Goal: Check status: Check status

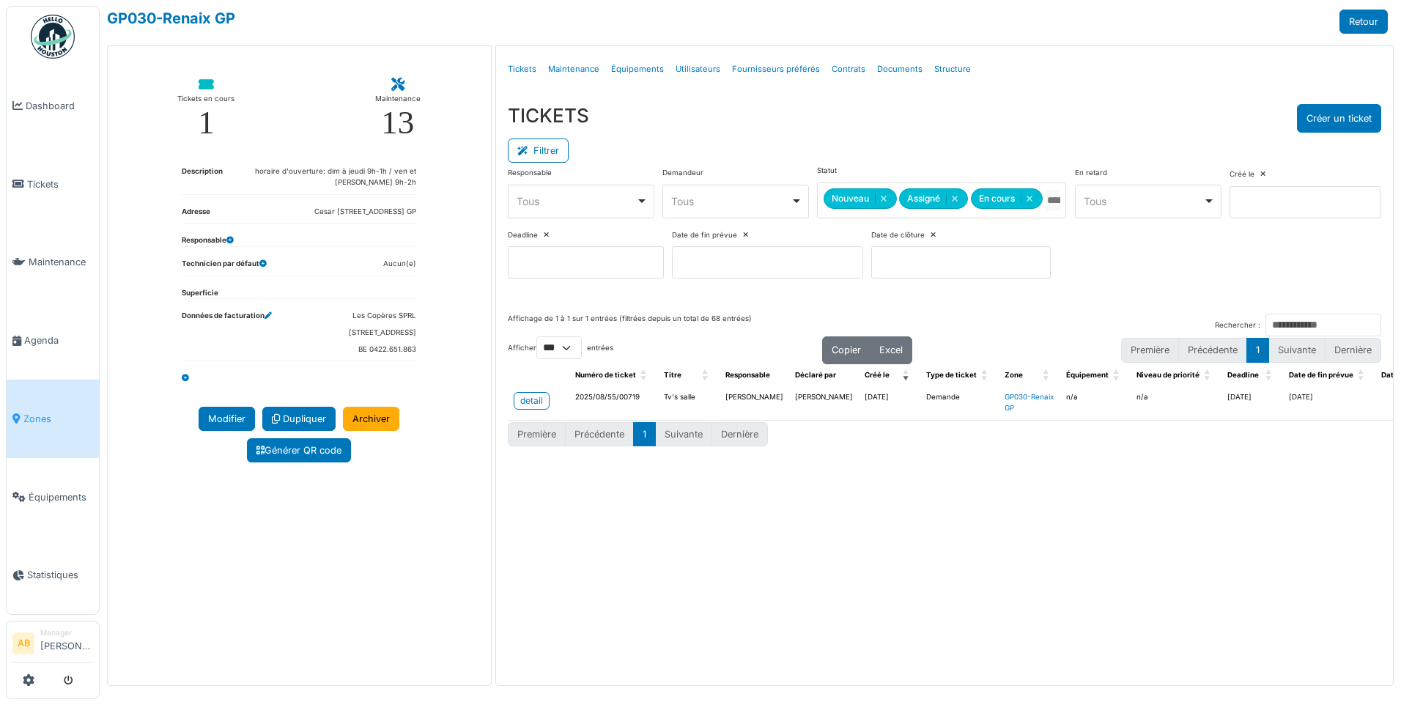
select select "***"
drag, startPoint x: 0, startPoint y: 0, endPoint x: 71, endPoint y: 26, distance: 75.8
click at [71, 26] on img at bounding box center [53, 37] width 44 height 44
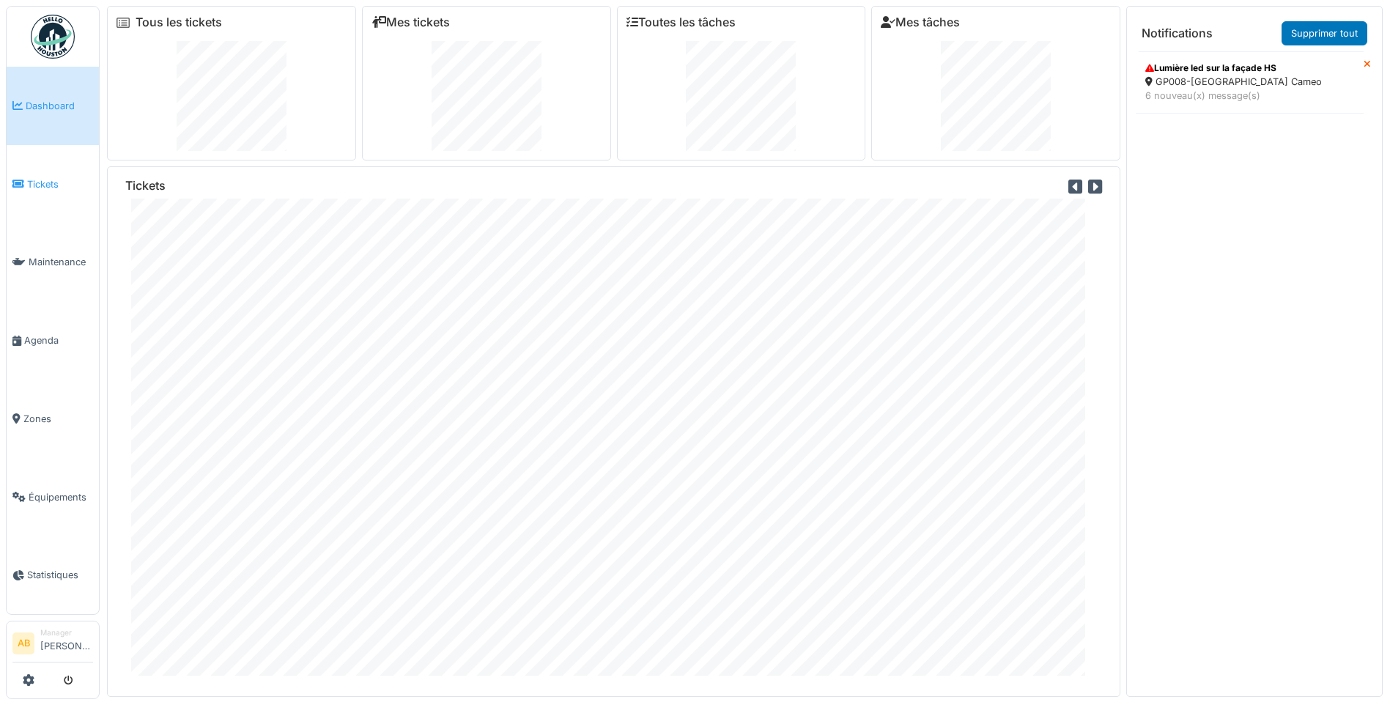
click at [49, 179] on span "Tickets" at bounding box center [60, 184] width 66 height 14
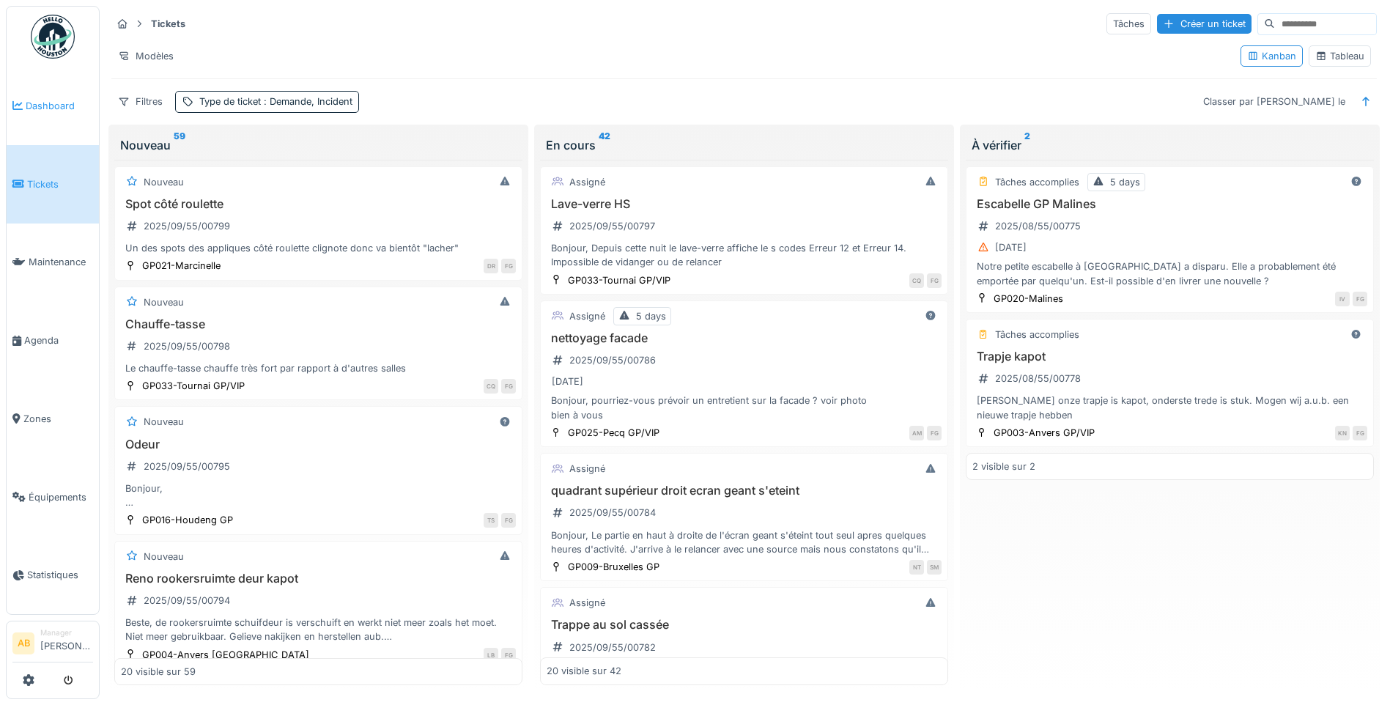
click at [21, 111] on li "Dashboard" at bounding box center [52, 106] width 81 height 14
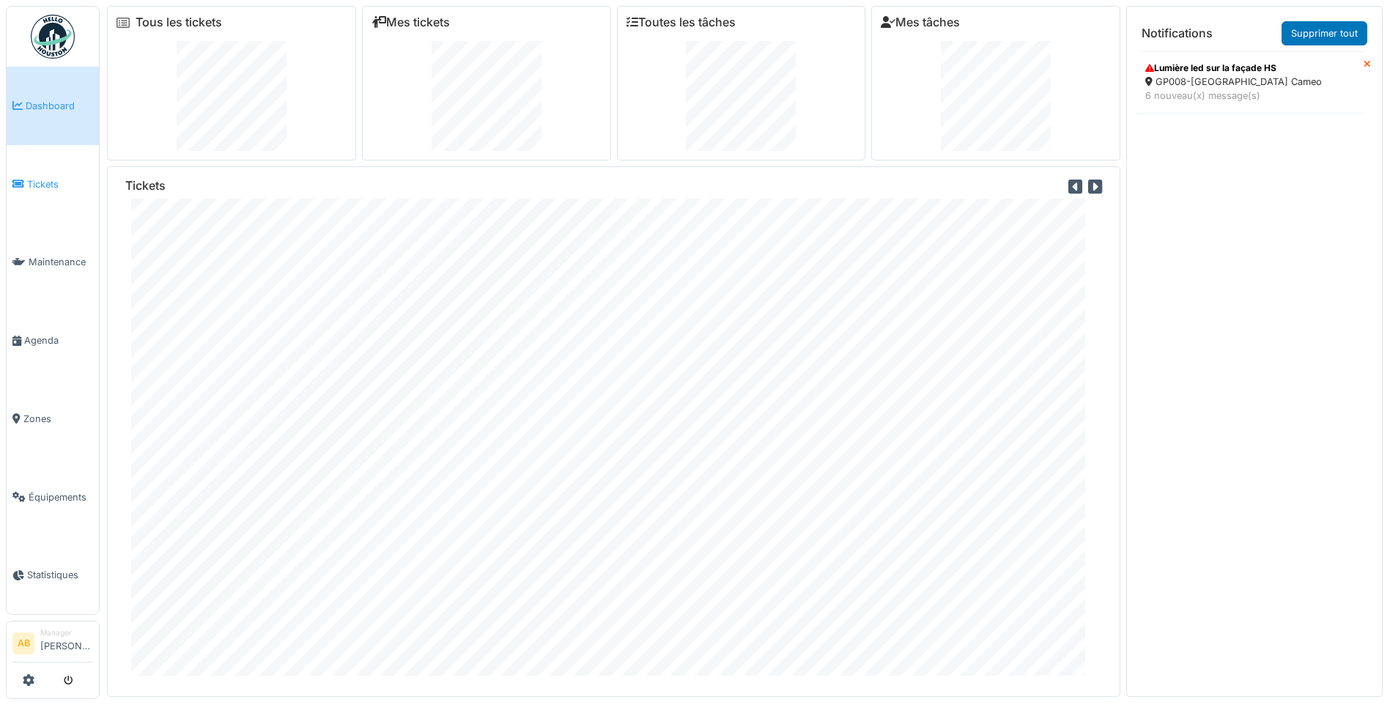
click at [43, 182] on span "Tickets" at bounding box center [60, 184] width 66 height 14
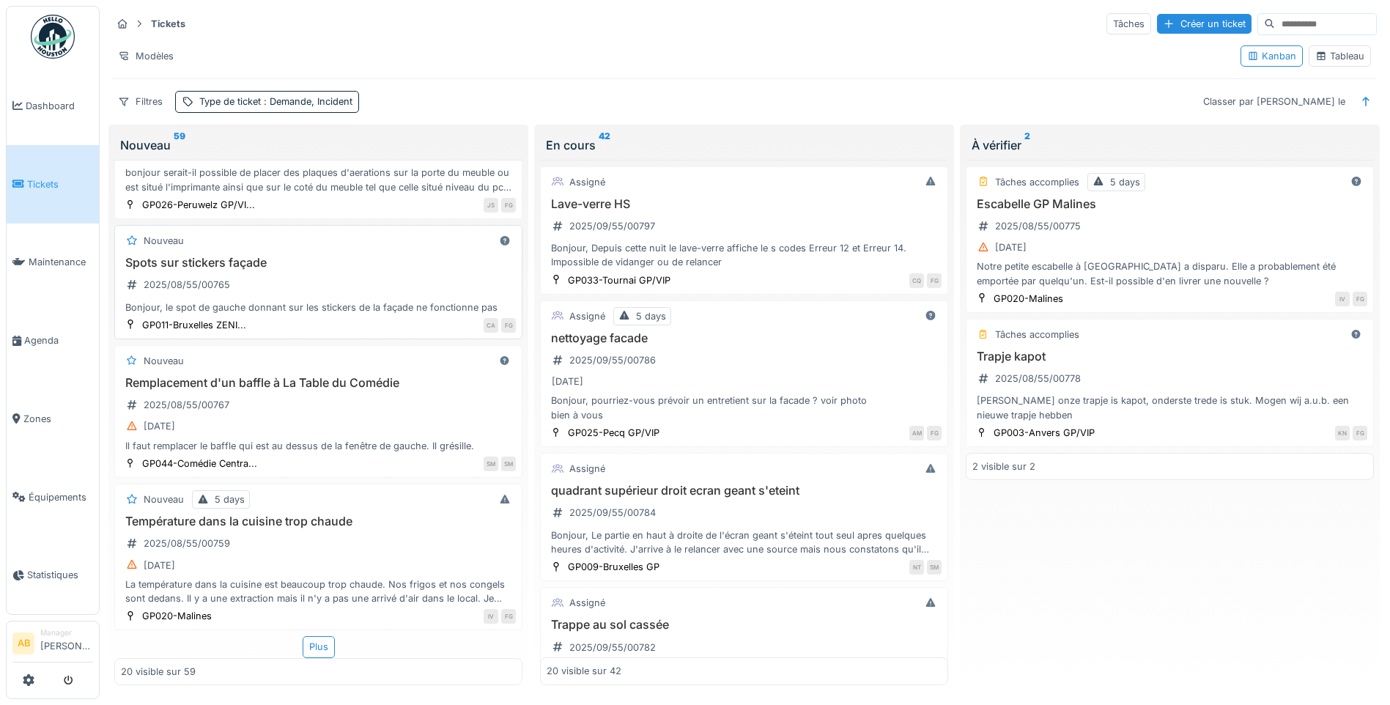
scroll to position [9, 0]
click at [308, 648] on div "Plus" at bounding box center [319, 646] width 32 height 21
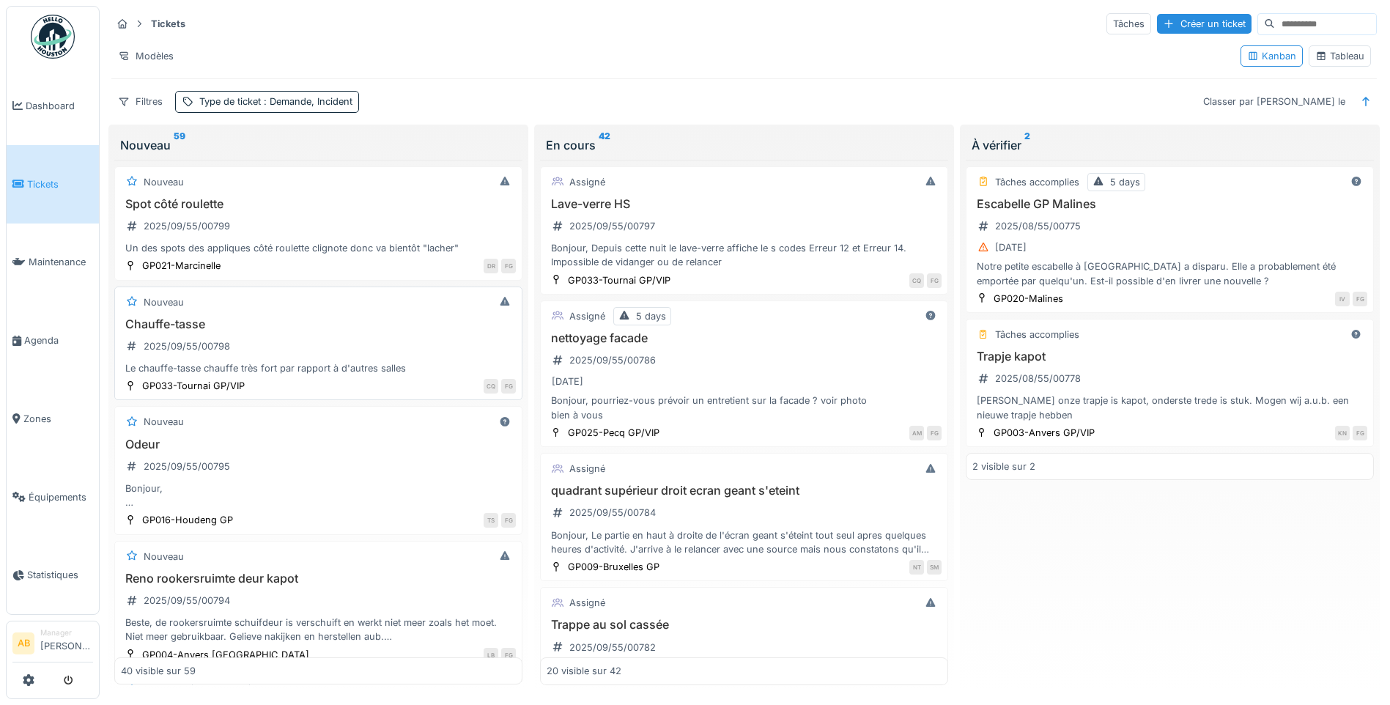
scroll to position [0, 0]
click at [300, 241] on div "Un des spots des appliques côté roulette clignote donc va bientôt "lacher"" at bounding box center [318, 248] width 395 height 14
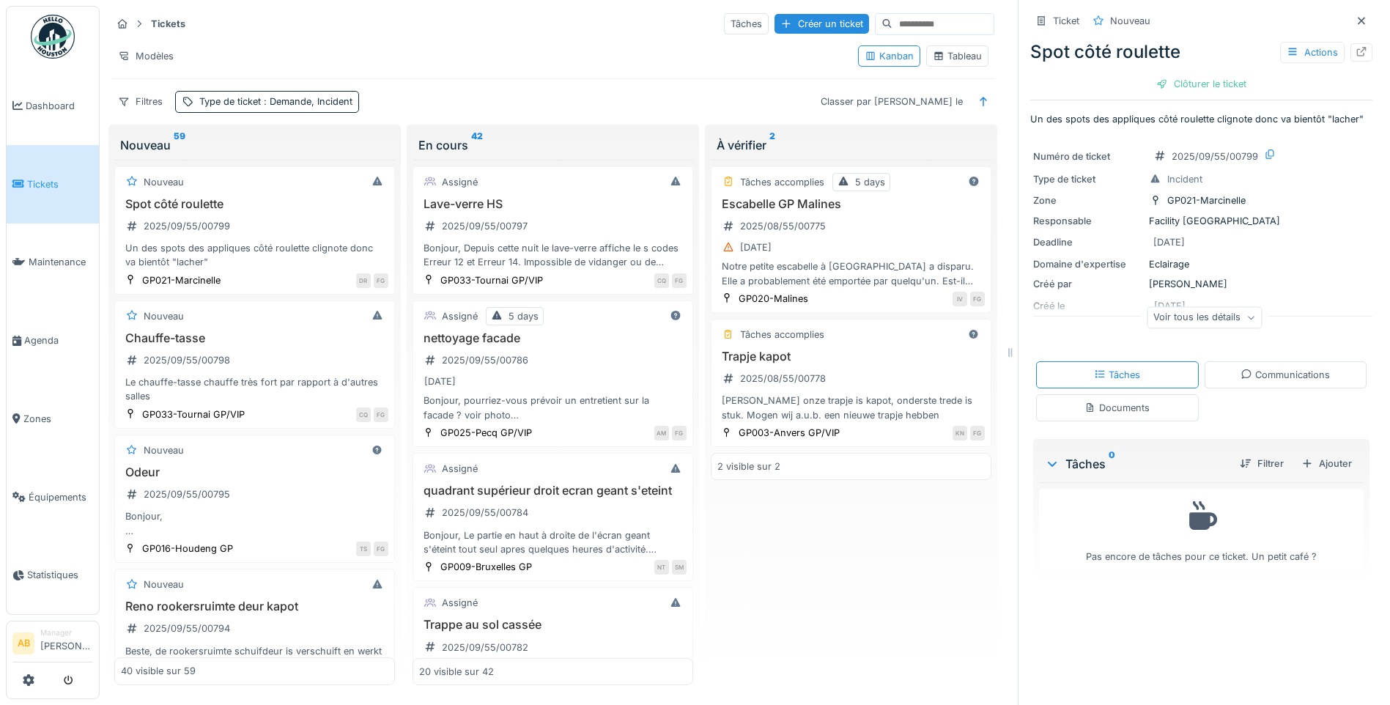
click at [1118, 409] on div "Documents" at bounding box center [1117, 407] width 163 height 27
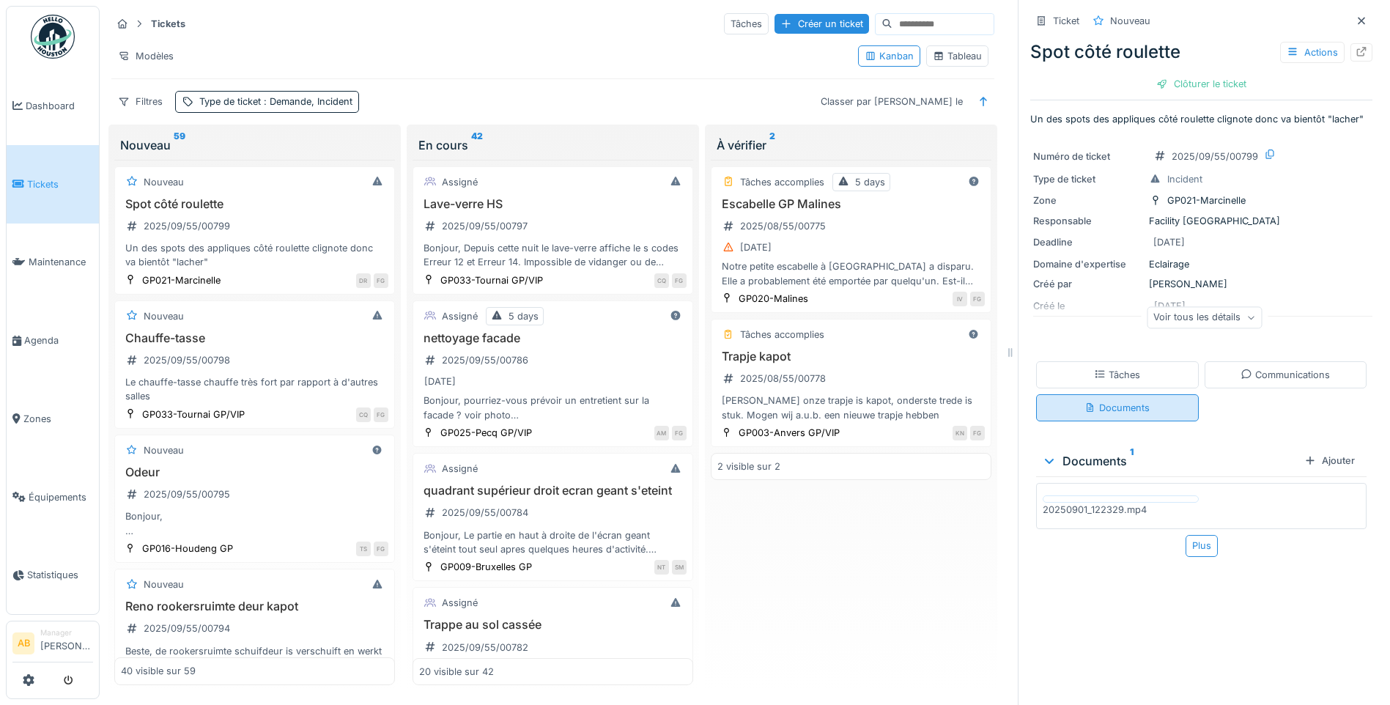
scroll to position [11, 0]
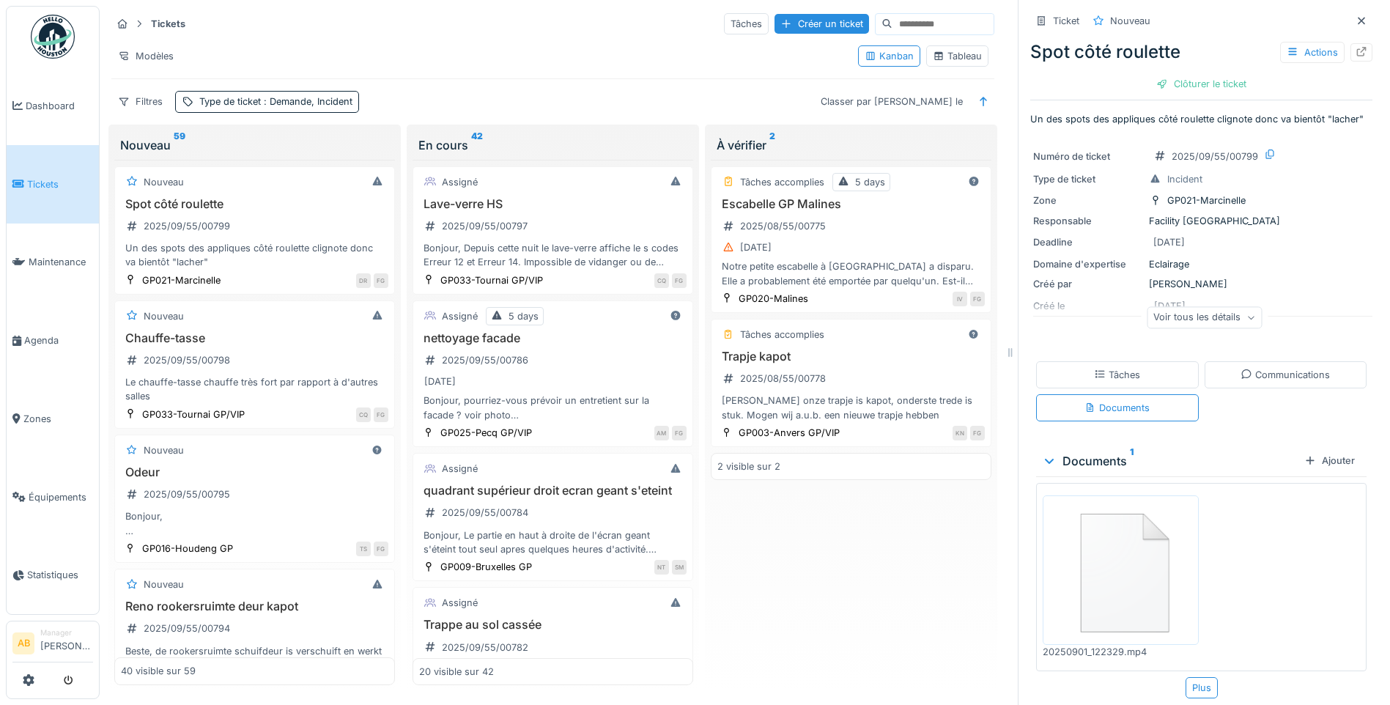
click at [1117, 539] on img at bounding box center [1120, 570] width 149 height 142
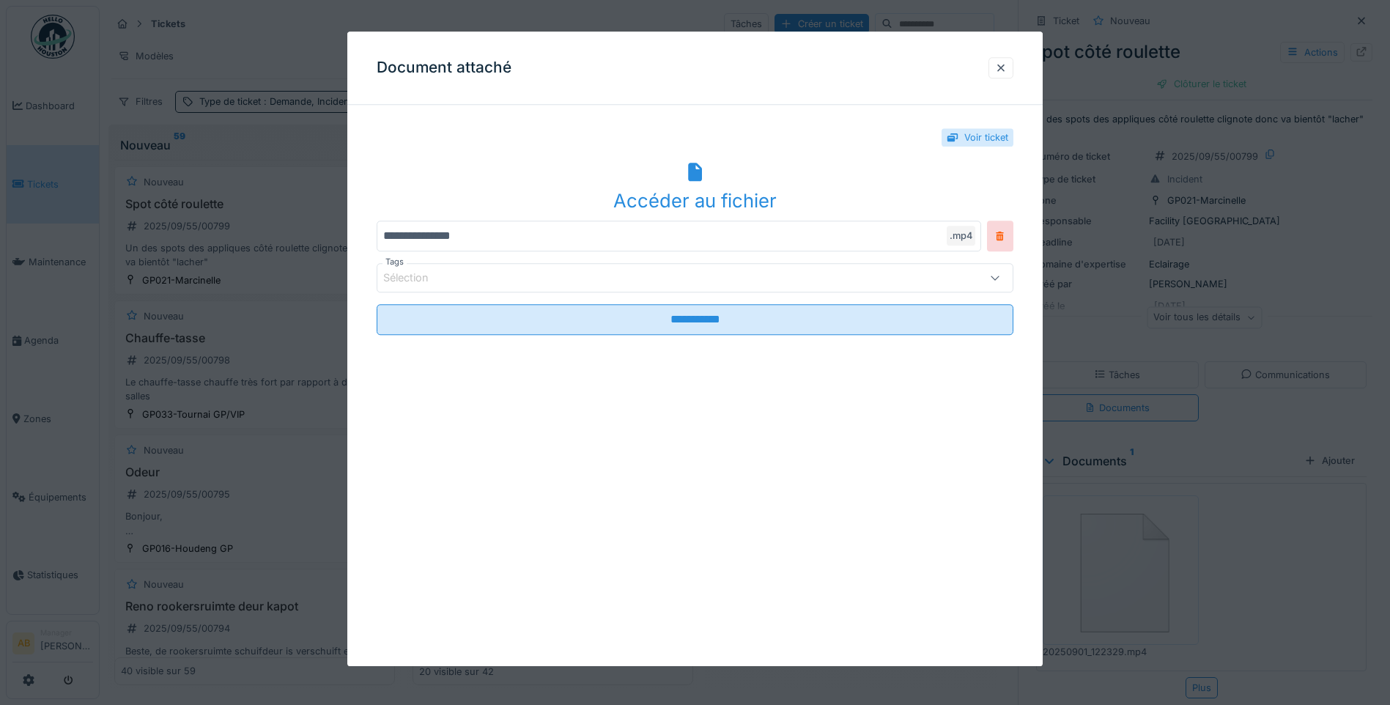
click at [707, 183] on div "Accéder au fichier" at bounding box center [695, 186] width 637 height 56
click at [1007, 67] on div at bounding box center [1001, 68] width 12 height 14
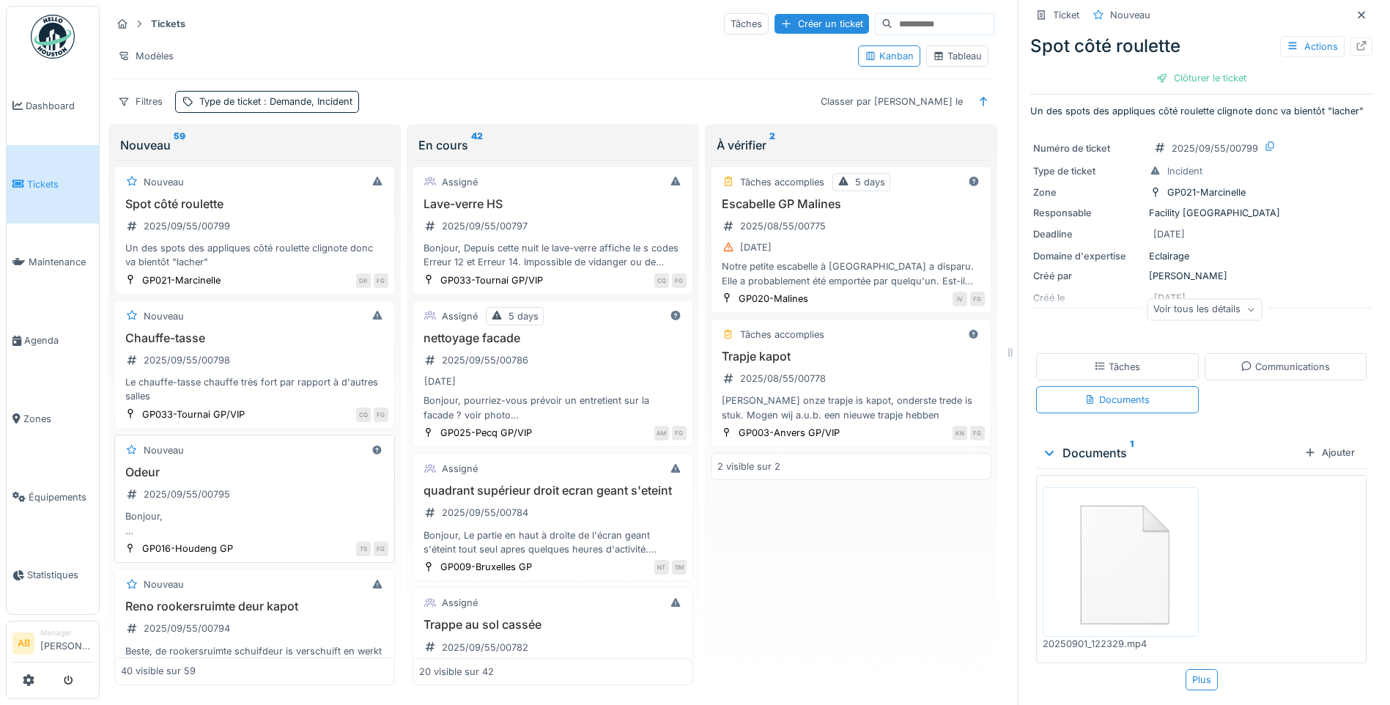
scroll to position [0, 0]
click at [48, 178] on span "Tickets" at bounding box center [60, 184] width 66 height 14
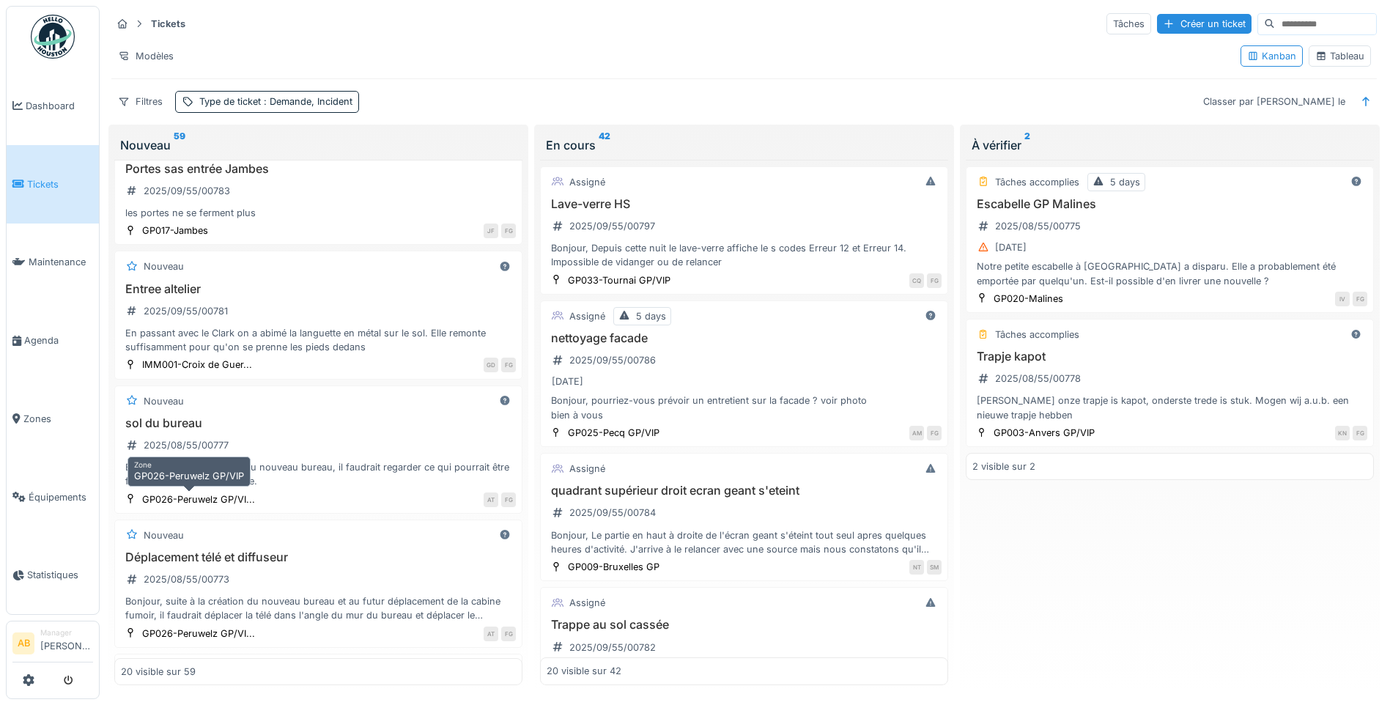
scroll to position [1685, 0]
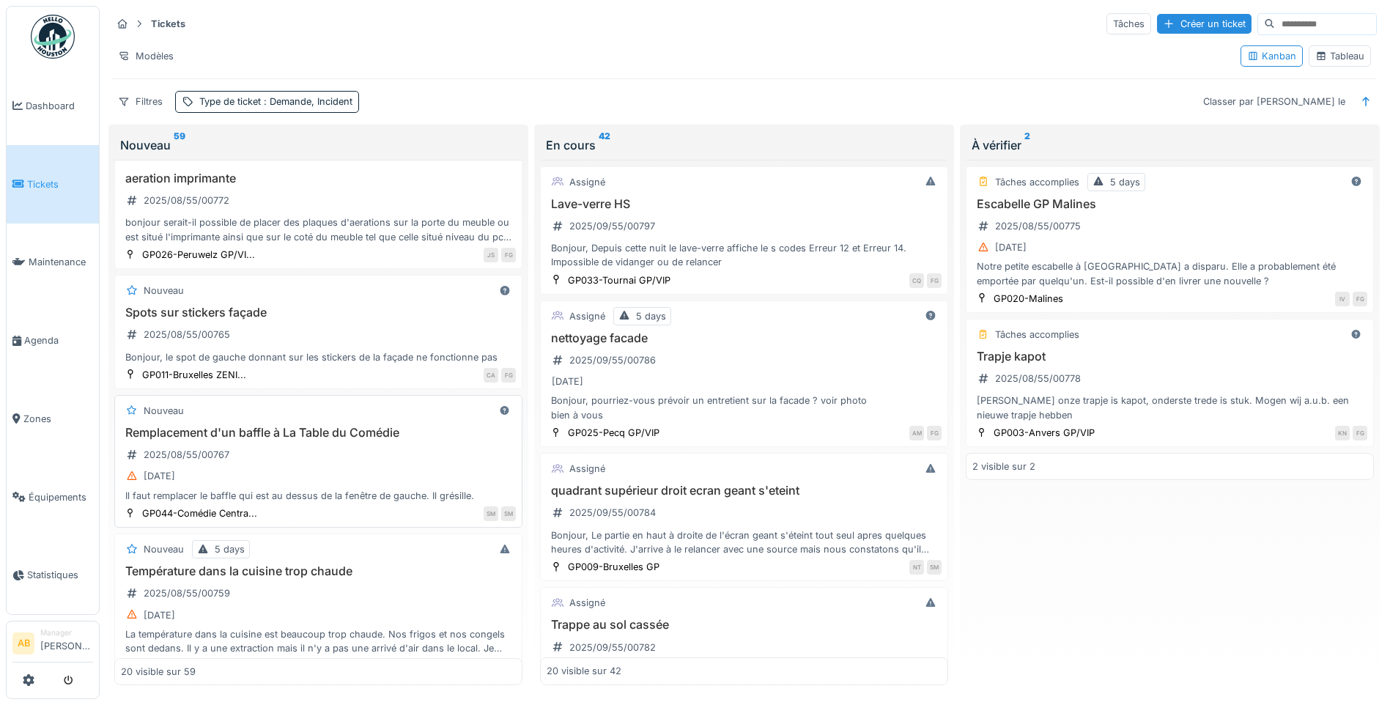
click at [314, 451] on div "Remplacement d'un baffle à La Table du Comédie 2025/08/55/00767 25/08/2025 Il f…" at bounding box center [318, 464] width 395 height 77
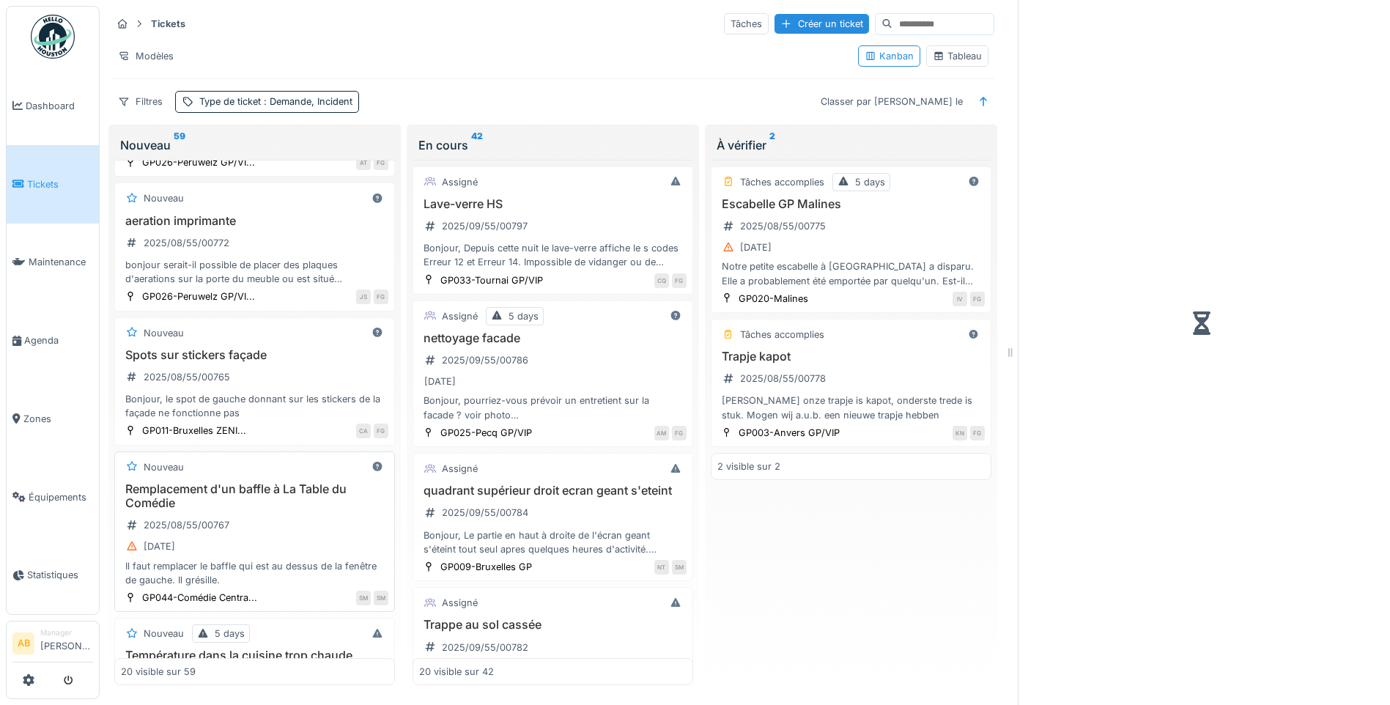
scroll to position [2153, 0]
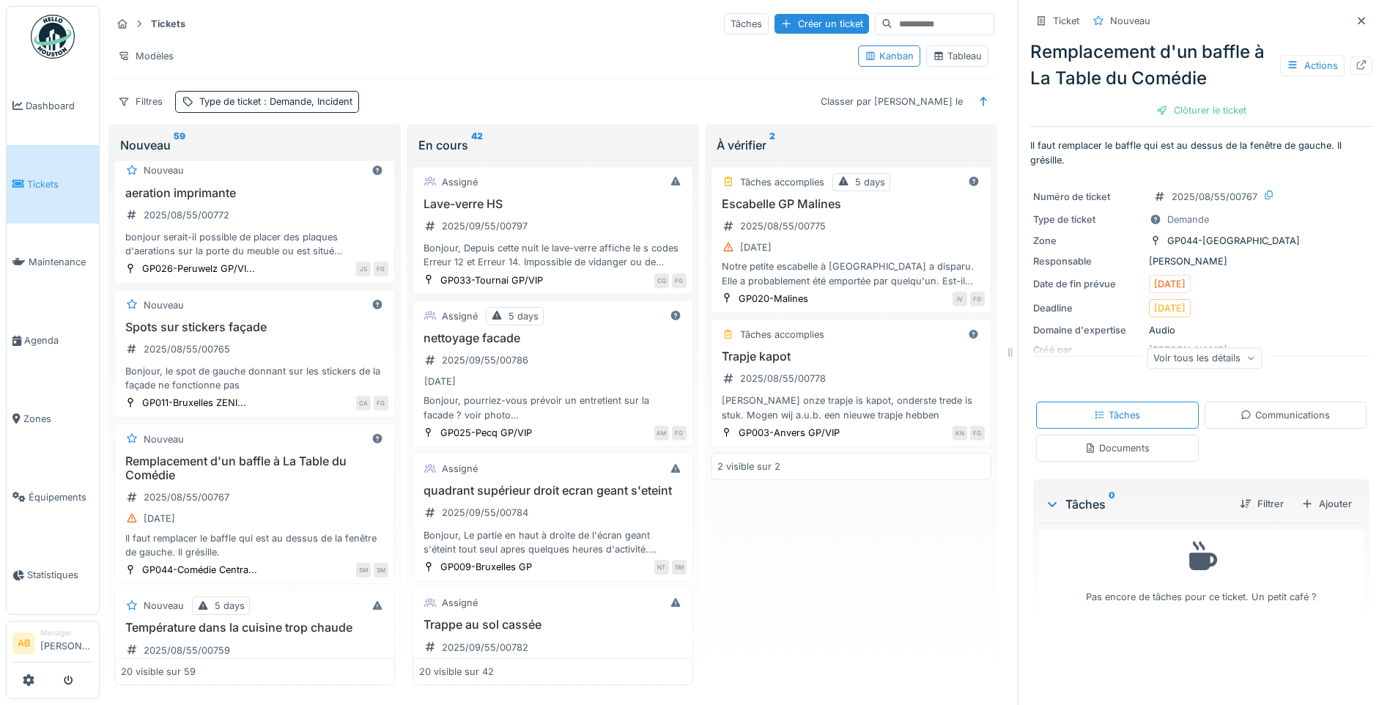
click at [1202, 361] on div "Voir tous les détails" at bounding box center [1204, 357] width 115 height 21
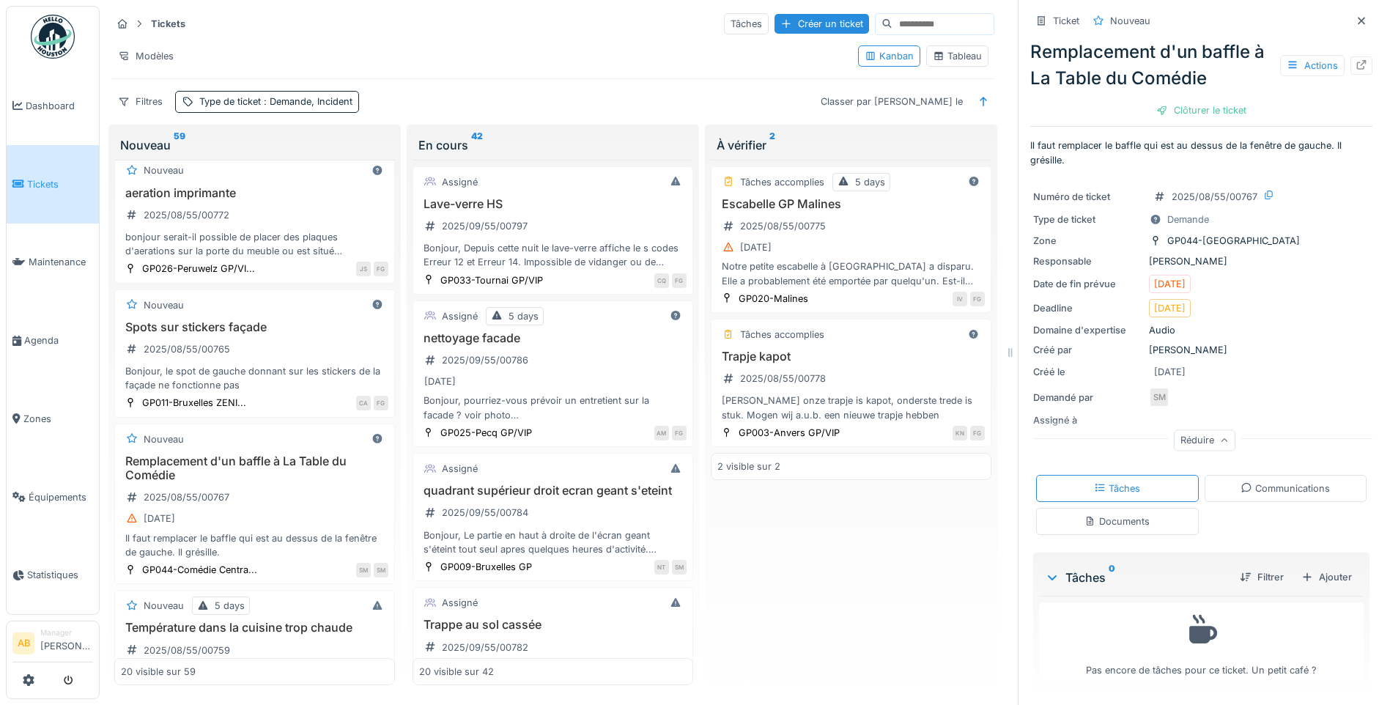
scroll to position [2, 0]
click at [1257, 498] on div "Communications" at bounding box center [1286, 486] width 163 height 27
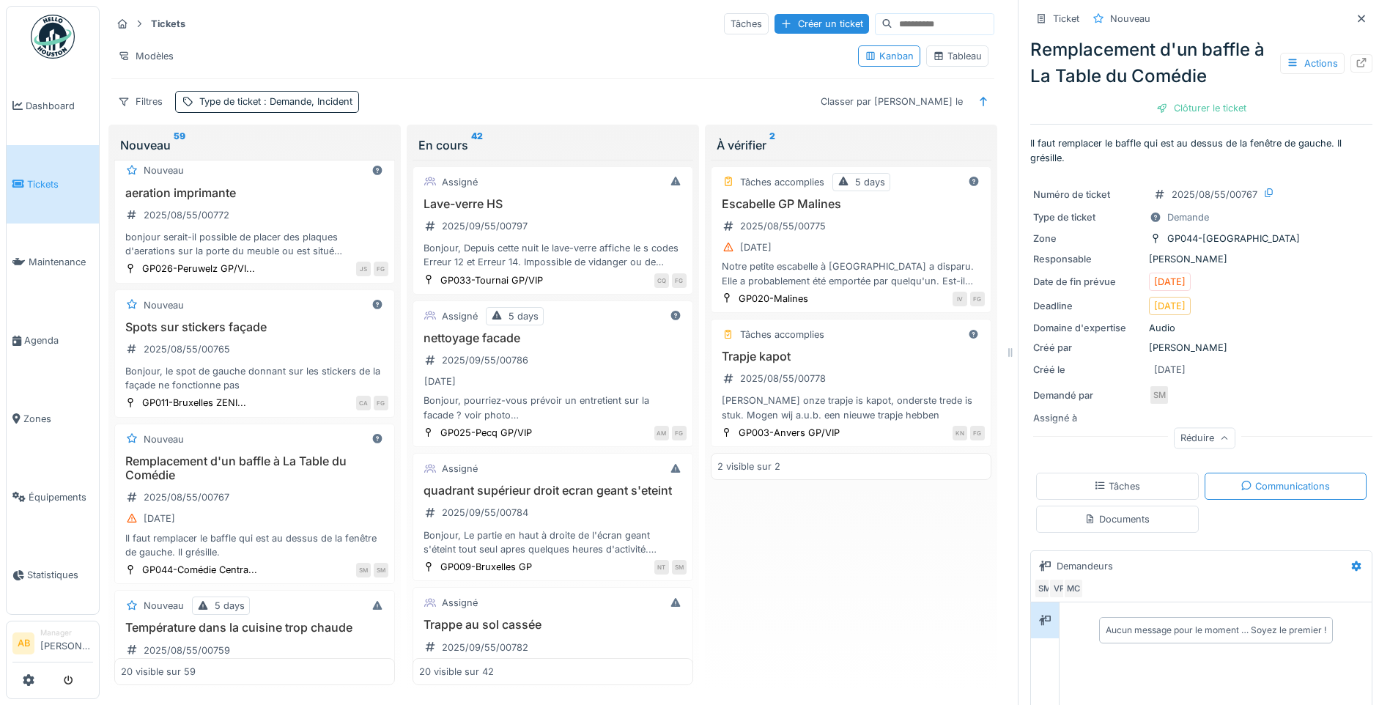
drag, startPoint x: 1115, startPoint y: 508, endPoint x: 1197, endPoint y: 506, distance: 82.1
click at [1115, 512] on div "Documents" at bounding box center [1116, 519] width 65 height 14
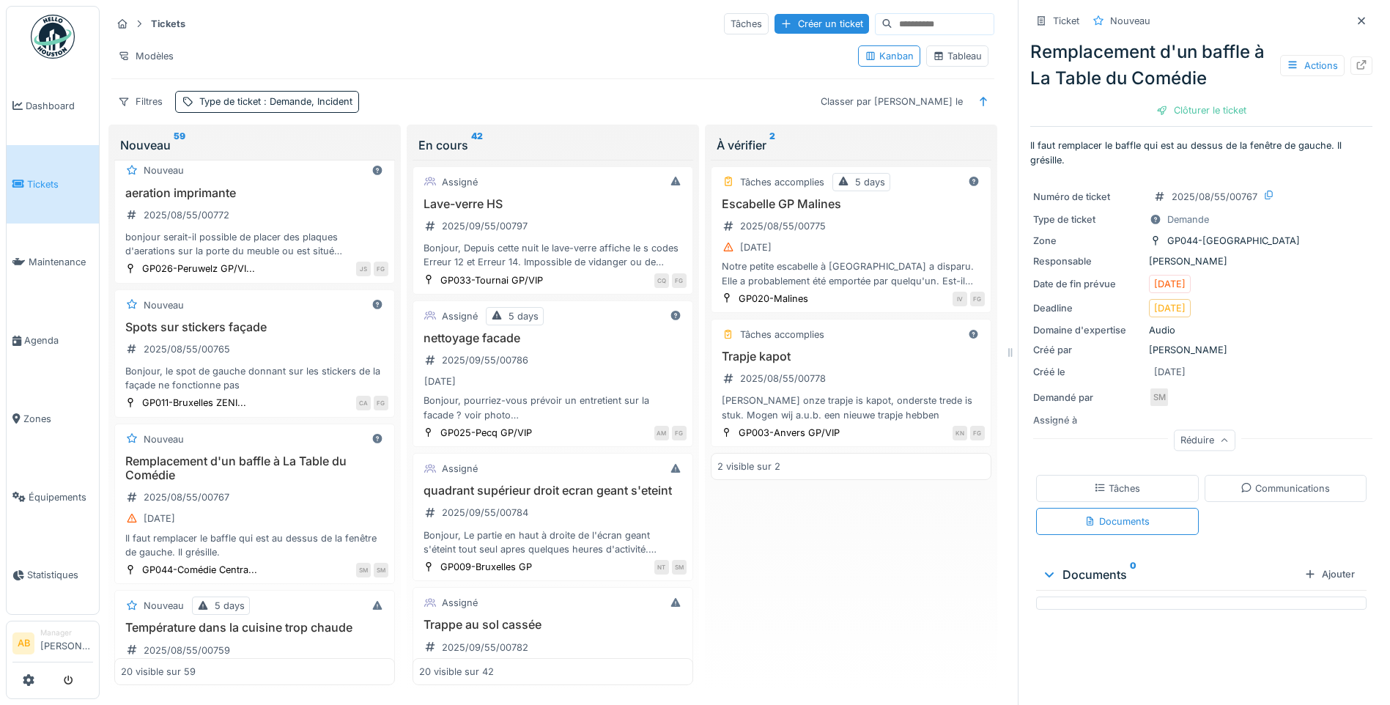
click at [1248, 481] on div "Communications" at bounding box center [1285, 488] width 89 height 14
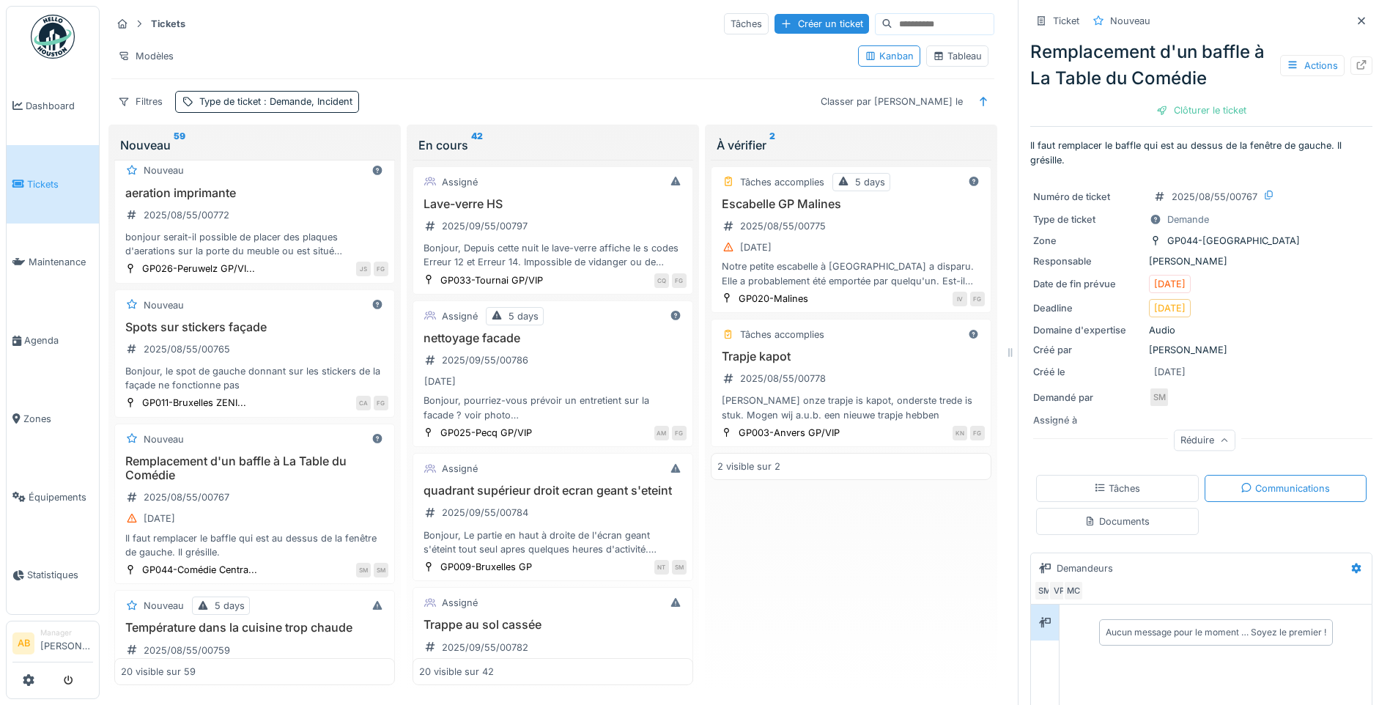
click at [1142, 475] on div "Tâches" at bounding box center [1117, 488] width 163 height 27
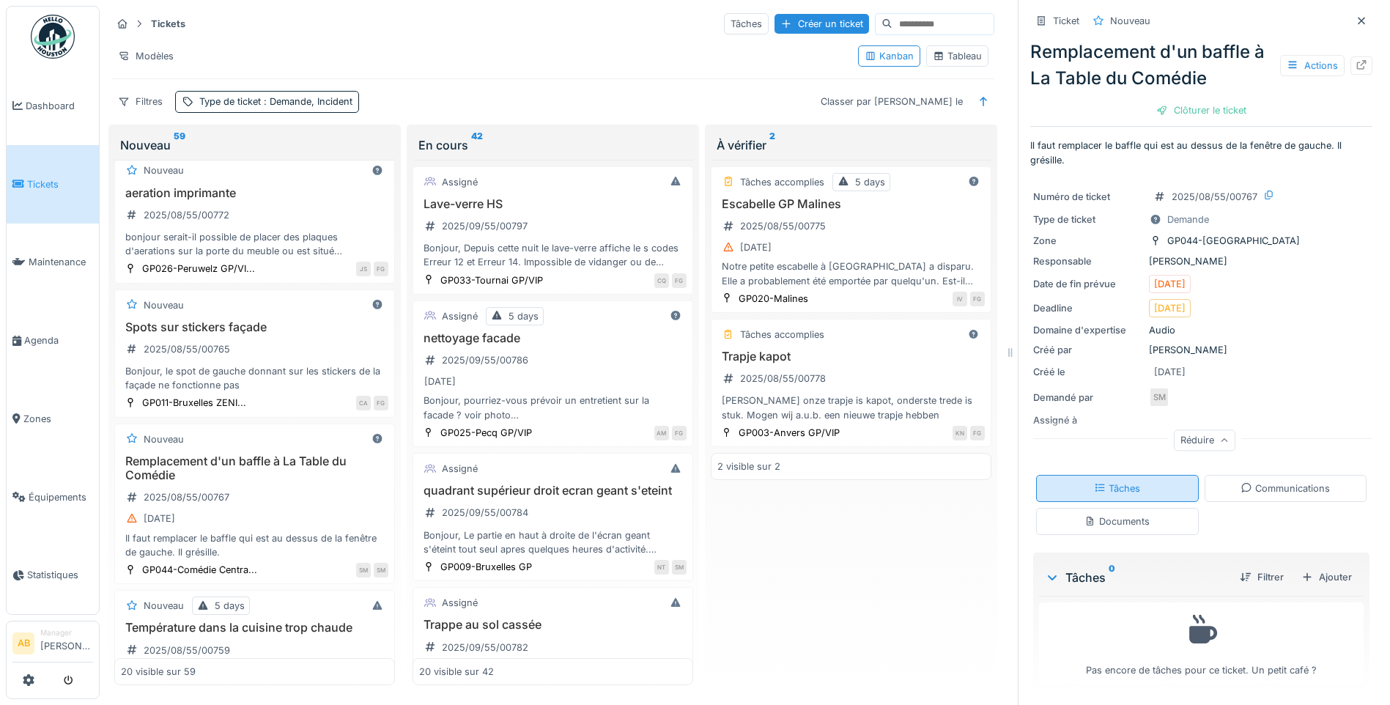
scroll to position [2, 0]
click at [1266, 479] on div "Communications" at bounding box center [1285, 486] width 89 height 14
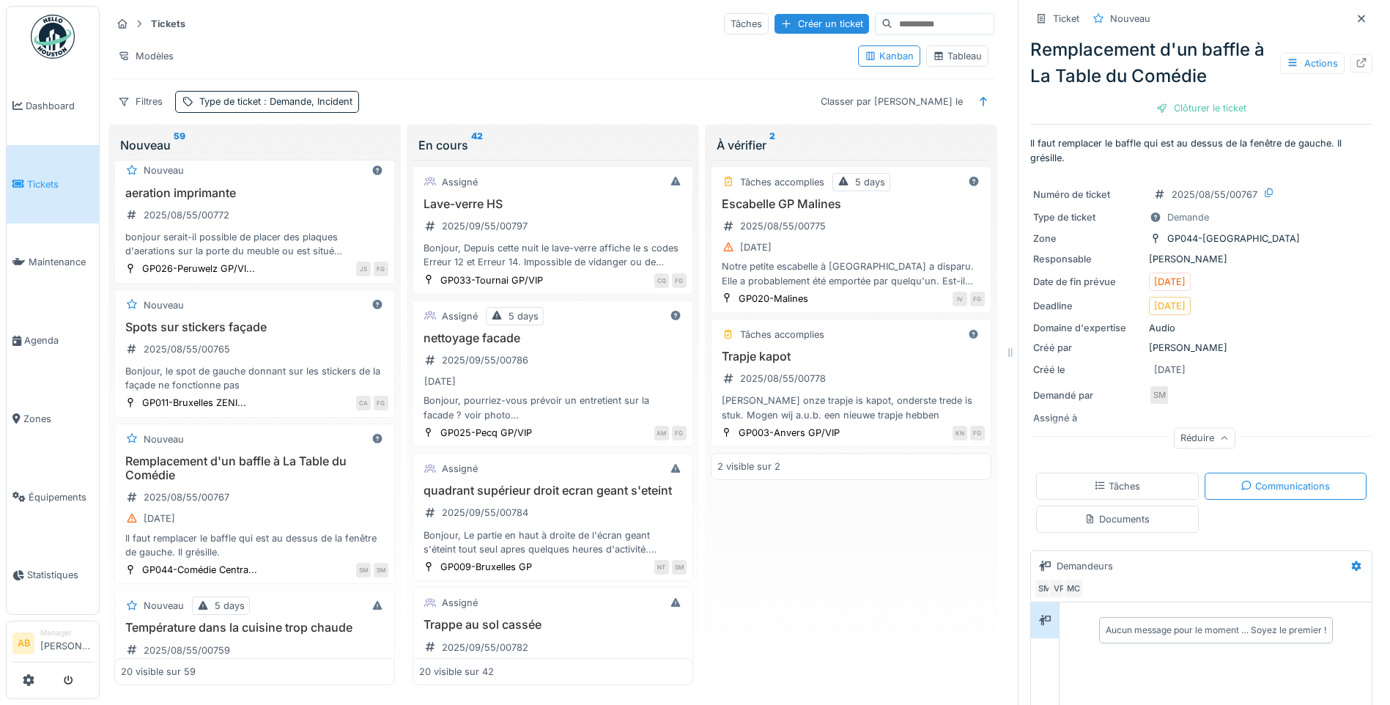
click at [1139, 508] on div "Documents" at bounding box center [1117, 519] width 163 height 27
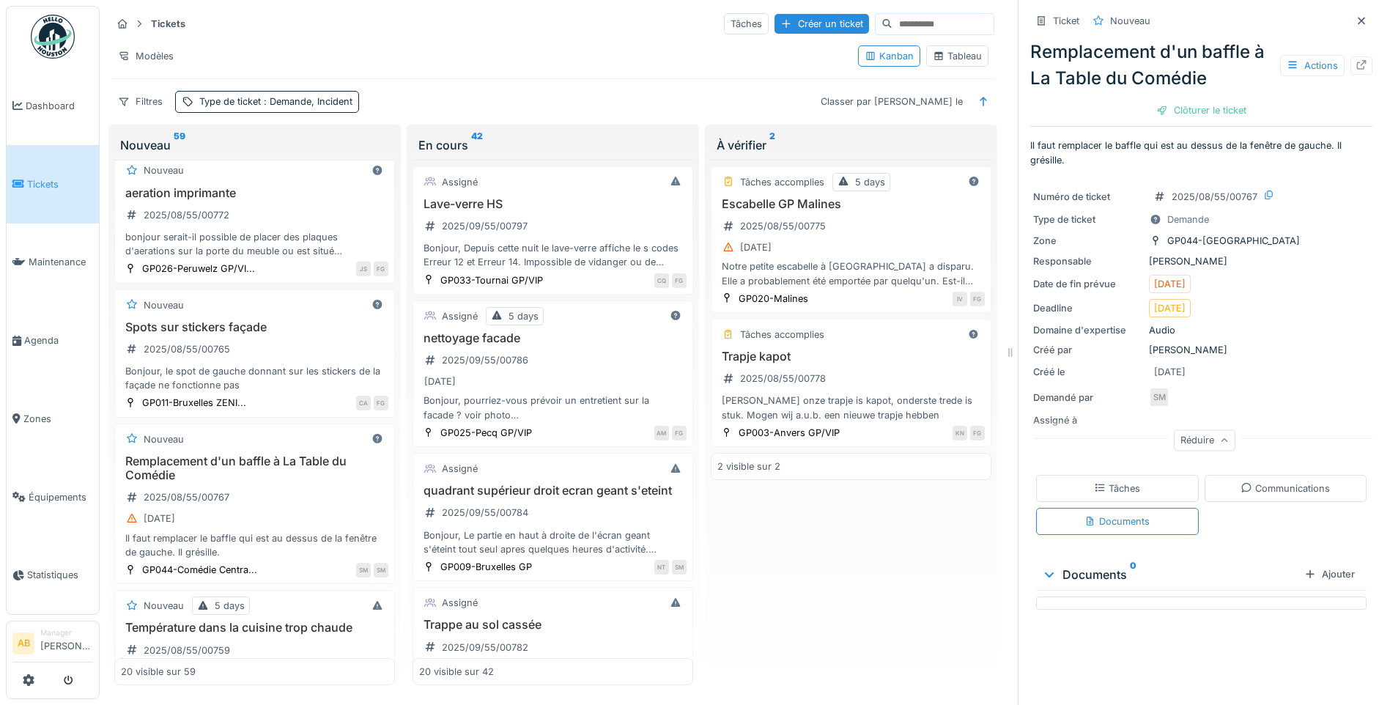
click at [1250, 475] on div "Communications" at bounding box center [1286, 488] width 163 height 27
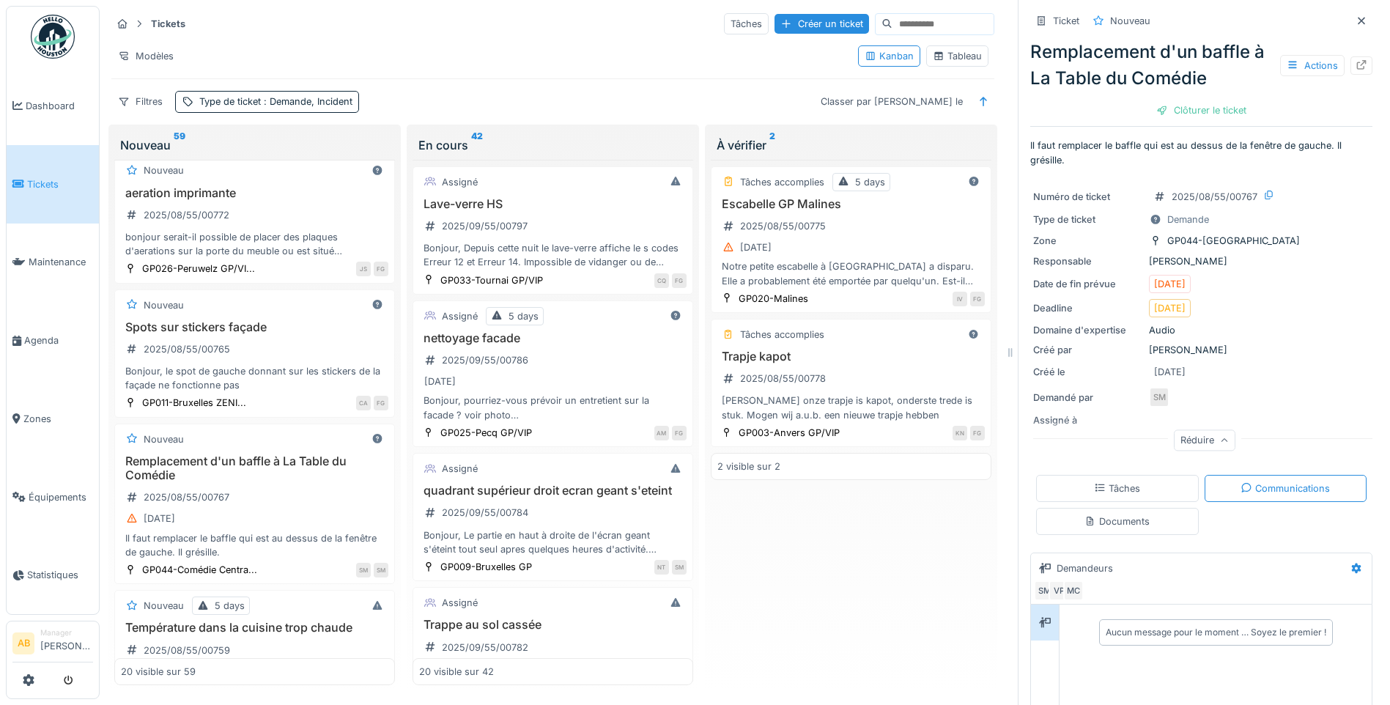
click at [1141, 520] on div "Documents" at bounding box center [1117, 521] width 163 height 27
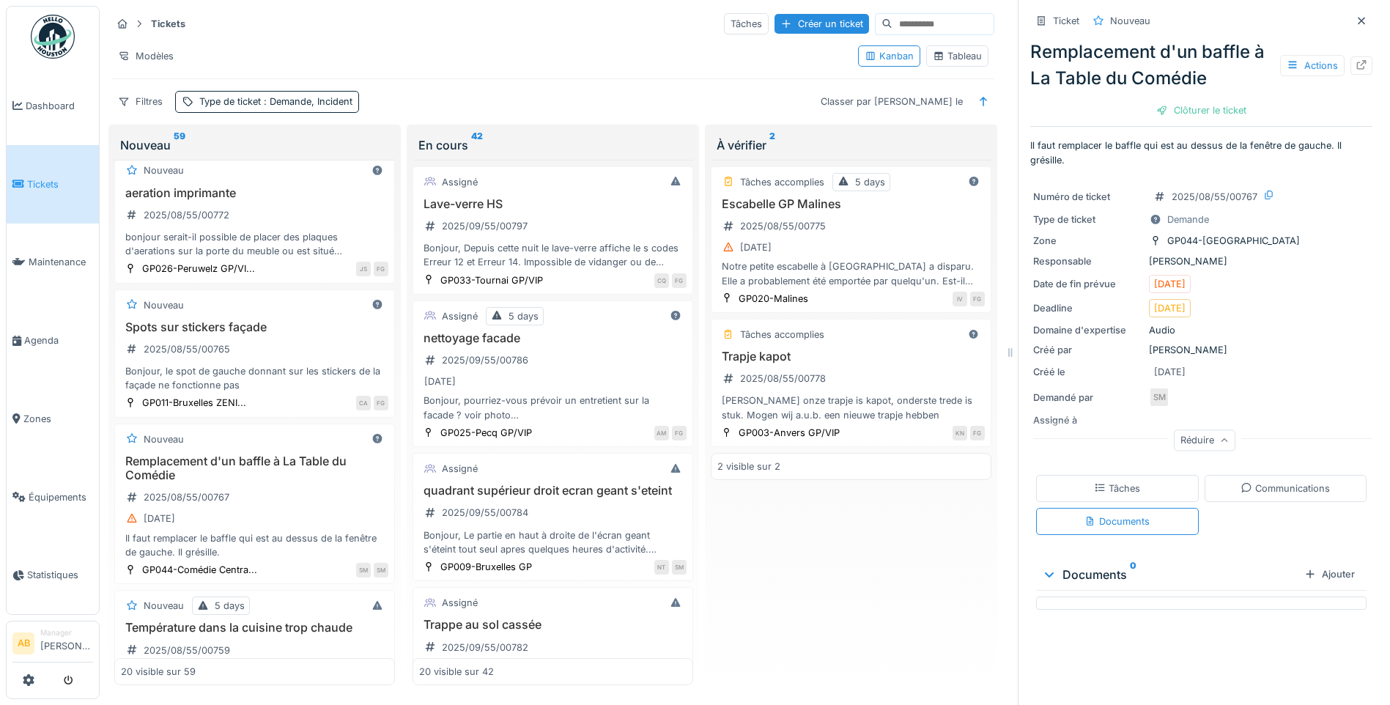
click at [1126, 475] on div "Tâches" at bounding box center [1117, 488] width 163 height 27
click at [1249, 475] on div "Communications" at bounding box center [1286, 488] width 163 height 27
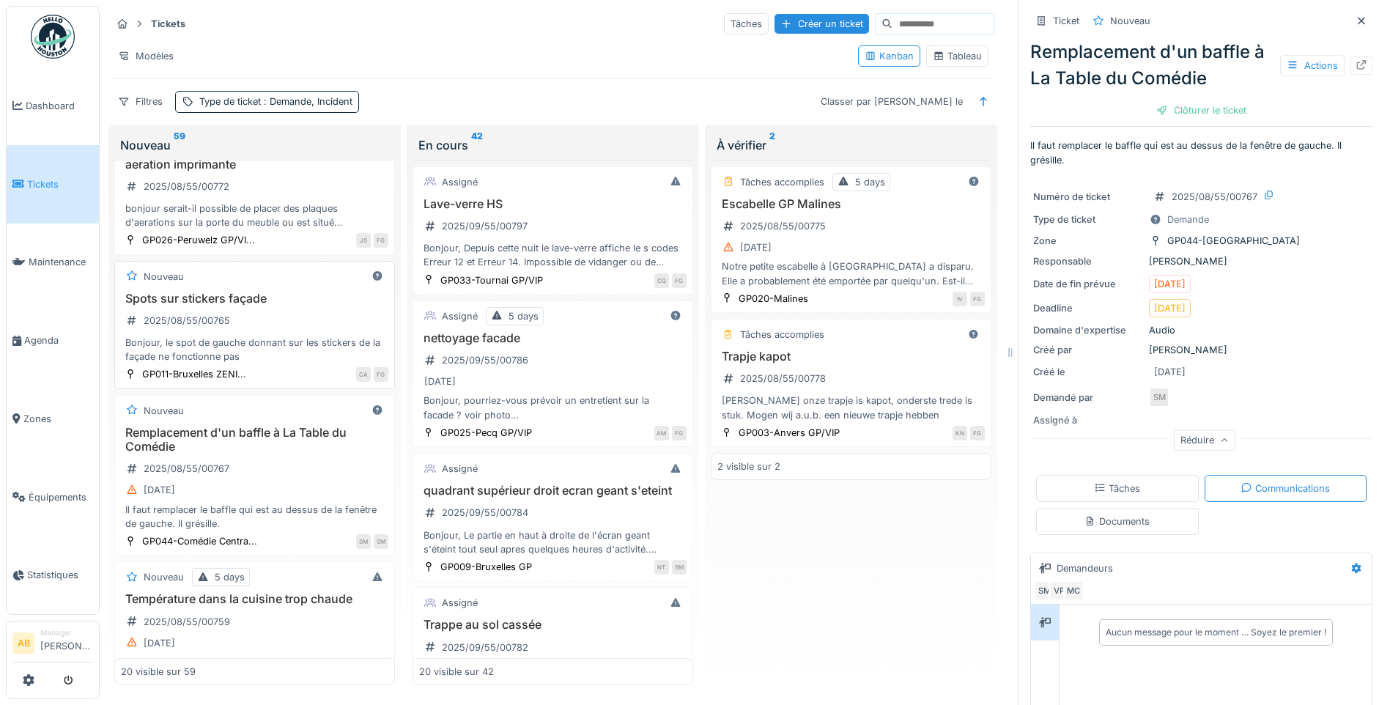
scroll to position [2245, 0]
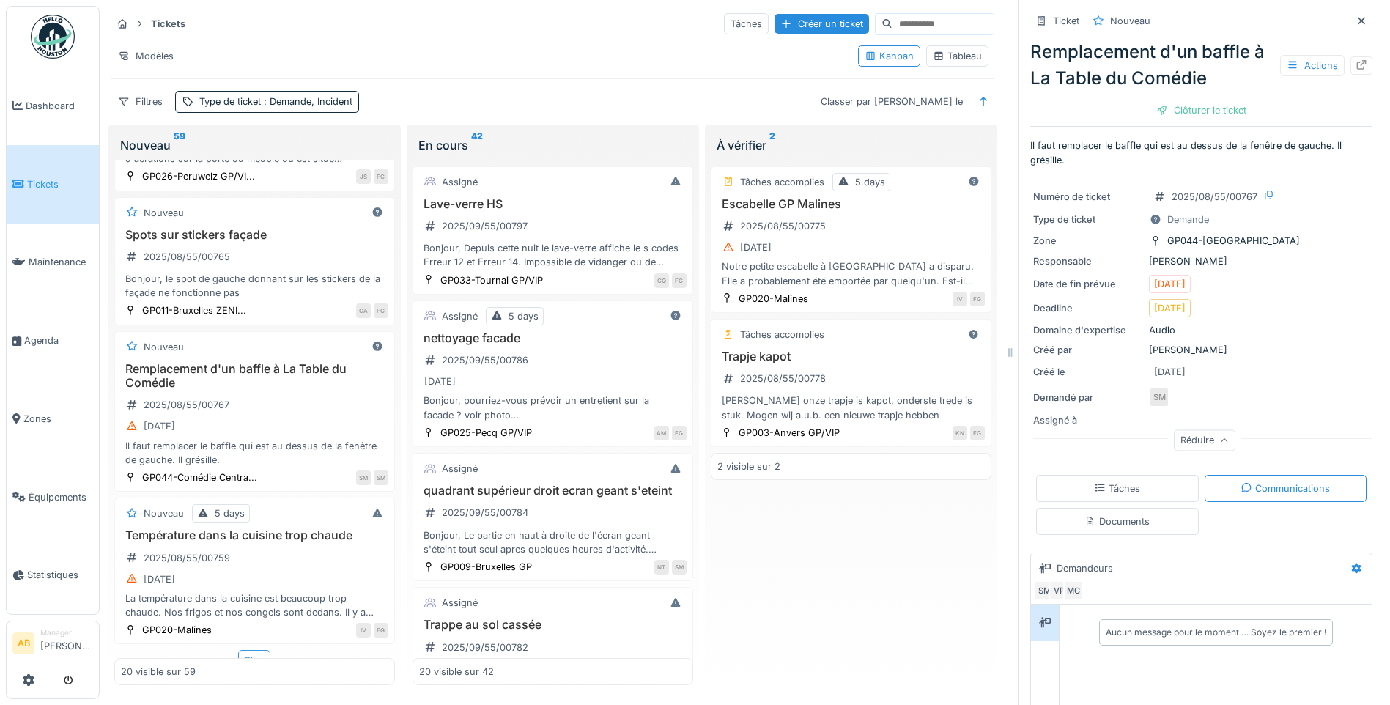
click at [260, 650] on div "Plus" at bounding box center [254, 660] width 32 height 21
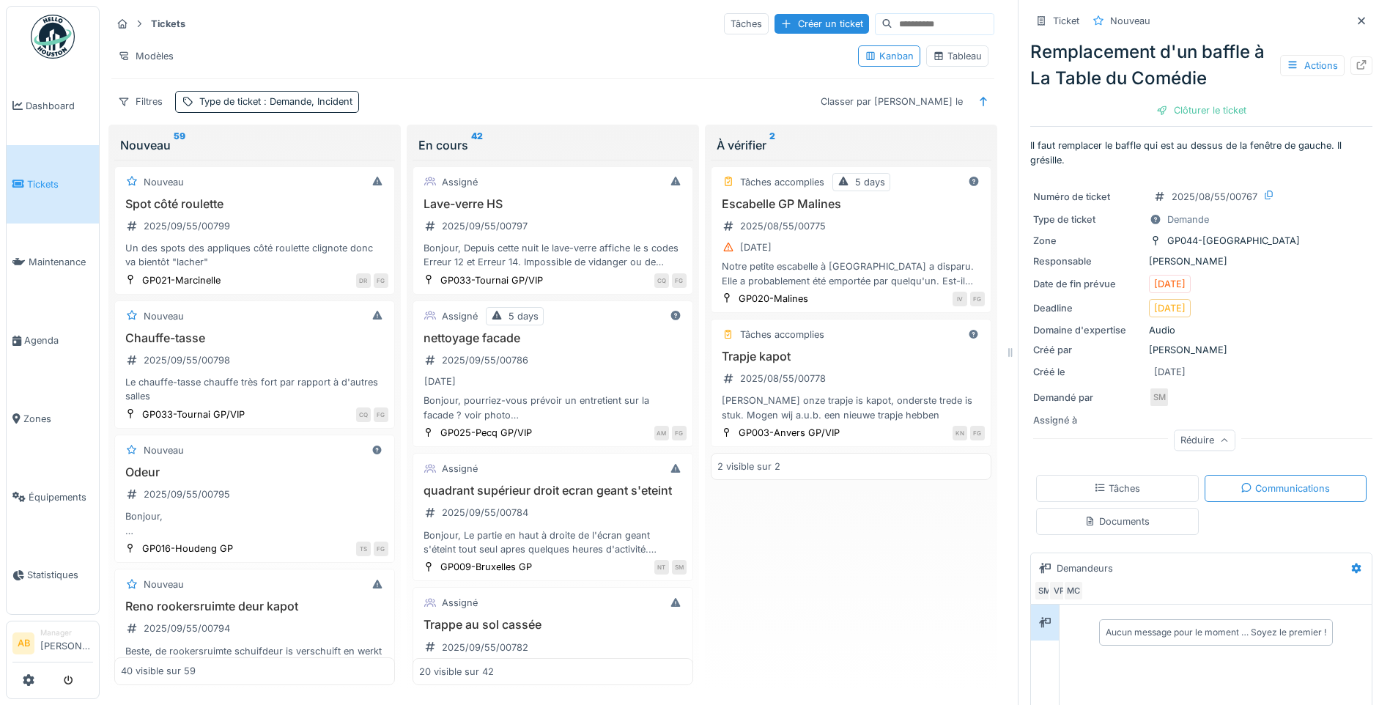
scroll to position [0, 0]
